Goal: Information Seeking & Learning: Learn about a topic

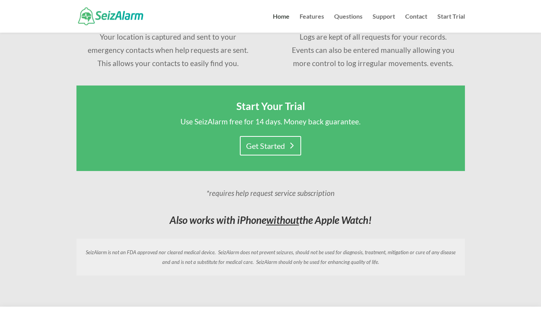
scroll to position [569, 0]
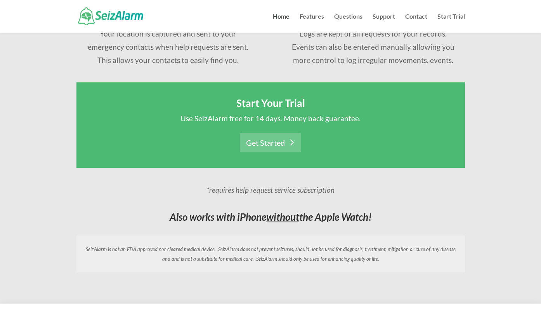
click at [277, 144] on link "Get Started" at bounding box center [270, 142] width 61 height 19
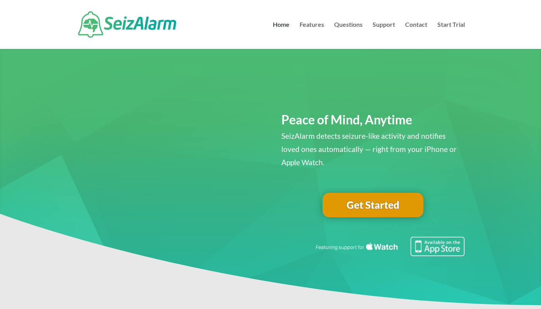
scroll to position [0, 0]
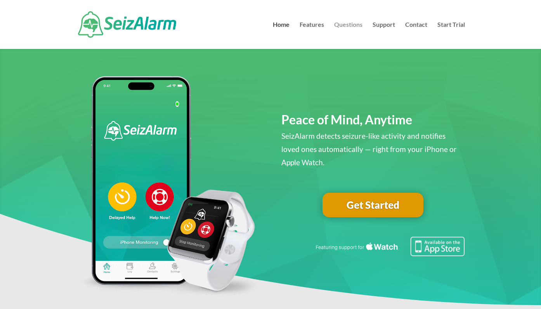
click at [356, 24] on link "Questions" at bounding box center [348, 35] width 28 height 27
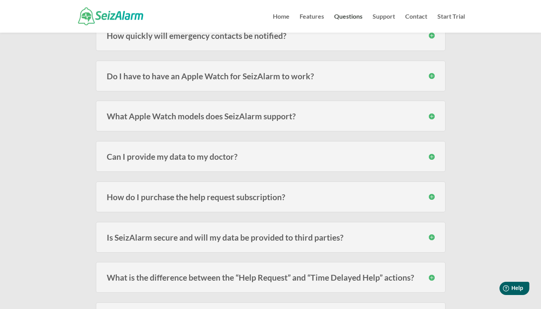
scroll to position [571, 0]
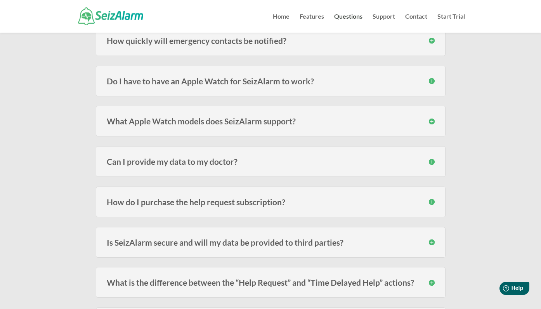
click at [322, 84] on h3 "Do I have to have an Apple Watch for SeizAlarm to work?" at bounding box center [271, 81] width 328 height 8
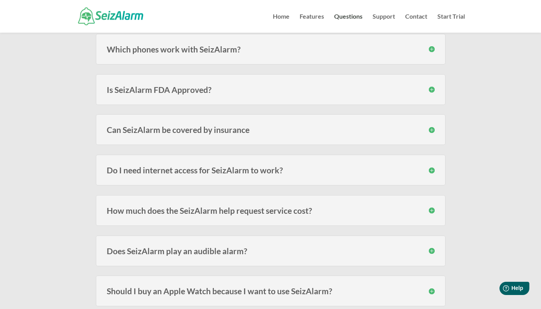
scroll to position [952, 0]
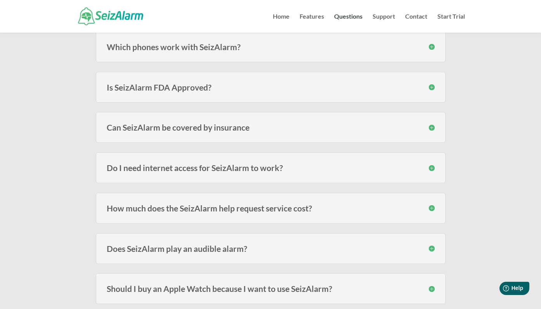
click at [421, 84] on h3 "Is SeizAlarm FDA Approved?" at bounding box center [271, 87] width 328 height 8
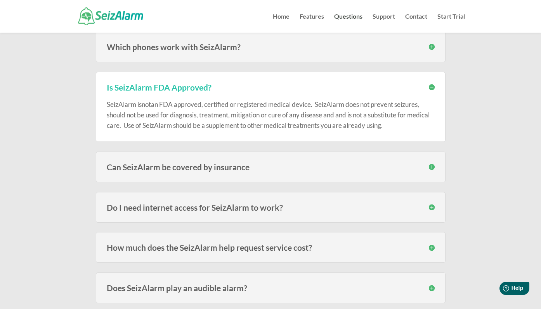
click at [433, 91] on div "SeizAlarm is not an FDA approved, certified or registered medical device. SeizA…" at bounding box center [271, 111] width 328 height 40
click at [432, 88] on h3 "Is SeizAlarm FDA Approved?" at bounding box center [271, 87] width 328 height 8
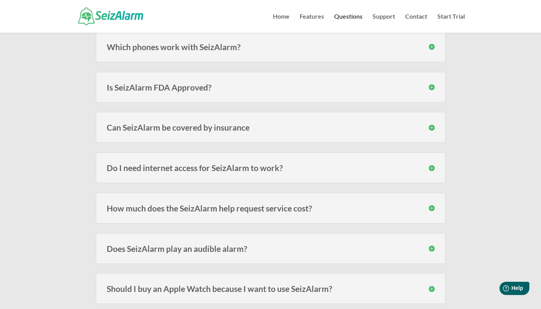
click at [406, 139] on div "Can SeizAlarm be covered by insurance In most cases no, since the alert subscri…" at bounding box center [271, 127] width 350 height 31
click at [405, 131] on div "Can SeizAlarm be covered by insurance In most cases no, since the alert subscri…" at bounding box center [271, 127] width 350 height 31
click at [433, 128] on h3 "Can SeizAlarm be covered by insurance" at bounding box center [271, 127] width 328 height 8
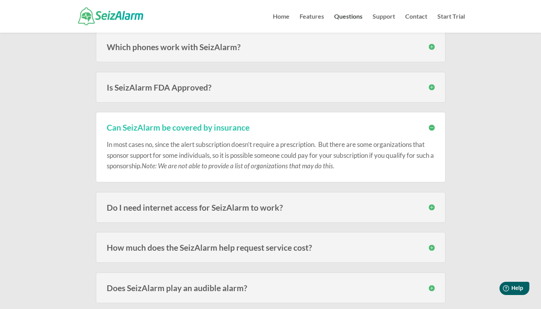
click at [433, 128] on h3 "Can SeizAlarm be covered by insurance" at bounding box center [271, 127] width 328 height 8
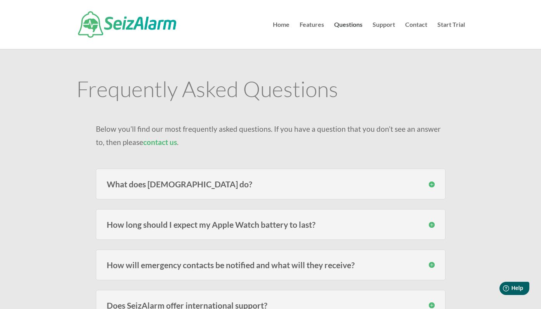
scroll to position [5, 0]
